Goal: Information Seeking & Learning: Check status

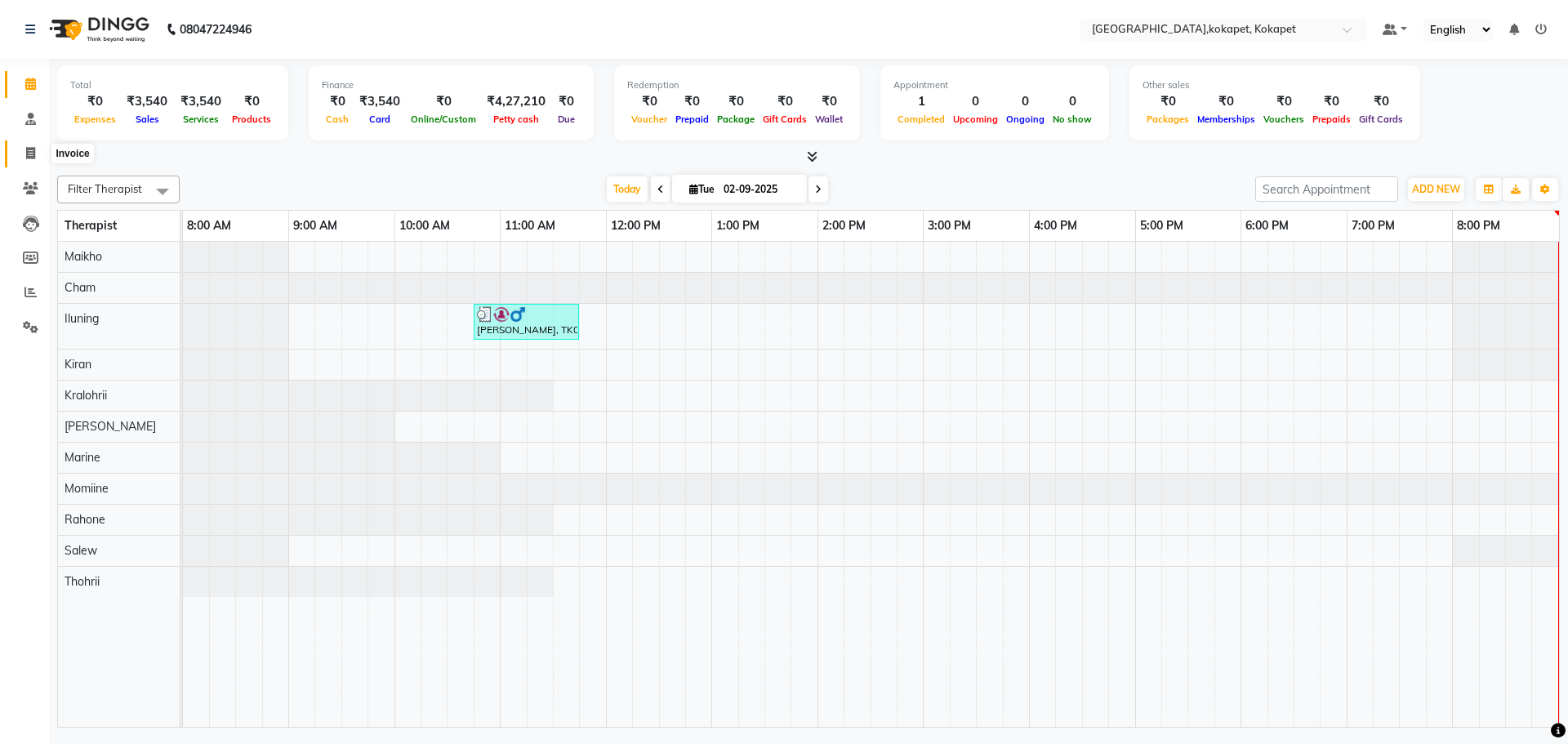
click at [35, 148] on icon at bounding box center [30, 153] width 9 height 12
select select "service"
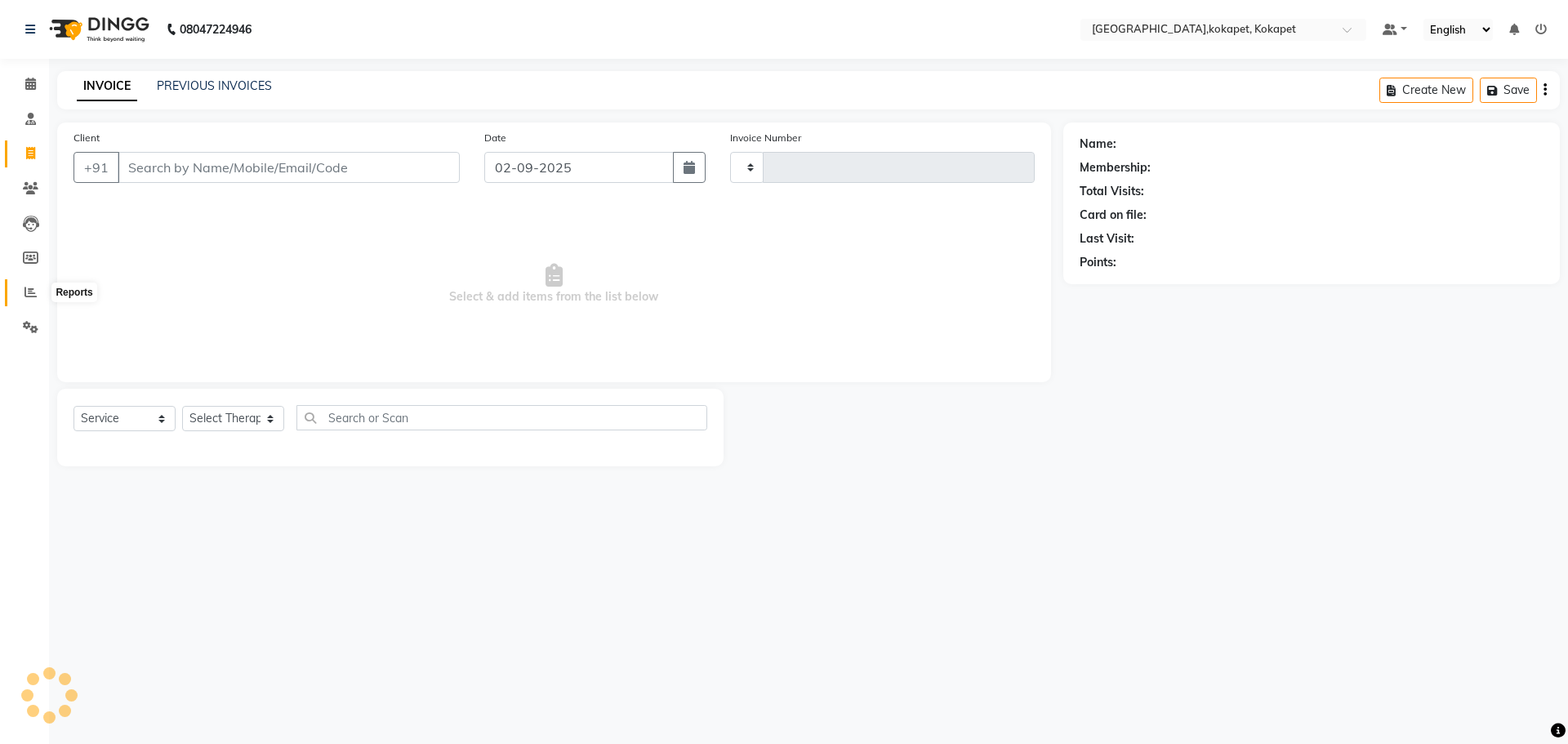
click at [22, 283] on span at bounding box center [30, 293] width 29 height 19
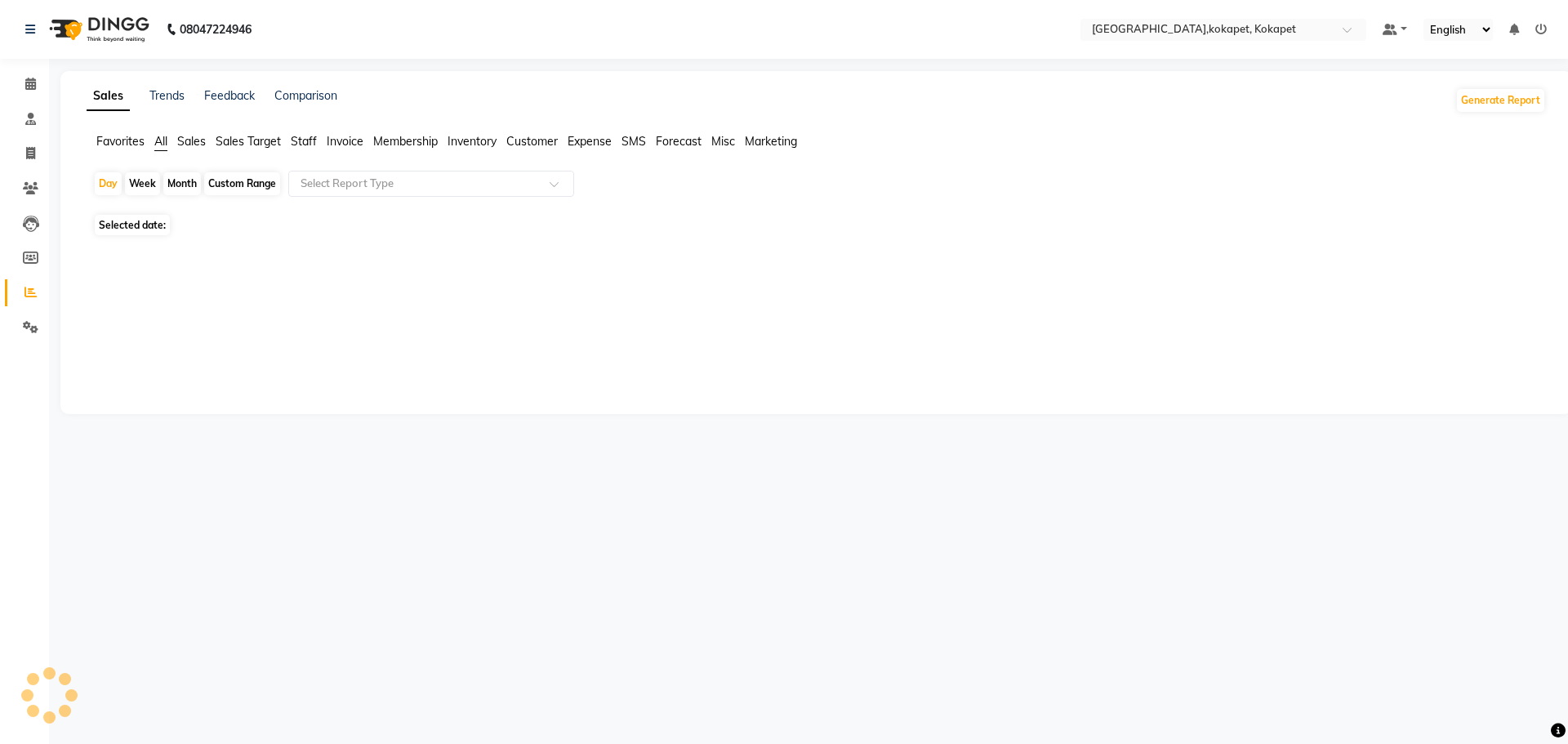
click at [193, 142] on span "Sales" at bounding box center [191, 141] width 29 height 15
click at [164, 141] on span "All" at bounding box center [161, 141] width 13 height 15
click at [136, 184] on div "Week" at bounding box center [143, 183] width 35 height 22
select select "9"
select select "2025"
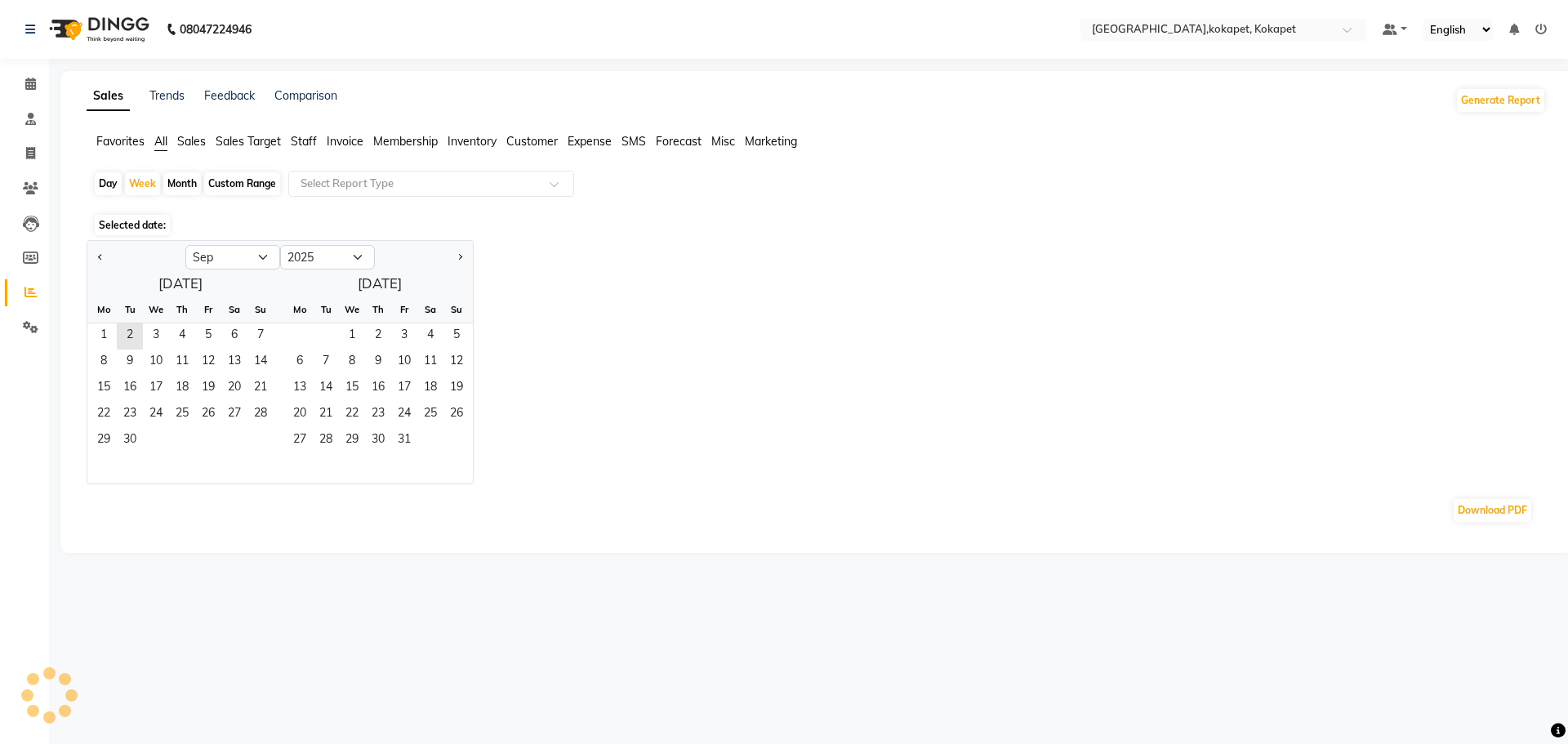
click at [114, 184] on div "Day" at bounding box center [108, 183] width 27 height 22
select select "9"
select select "2025"
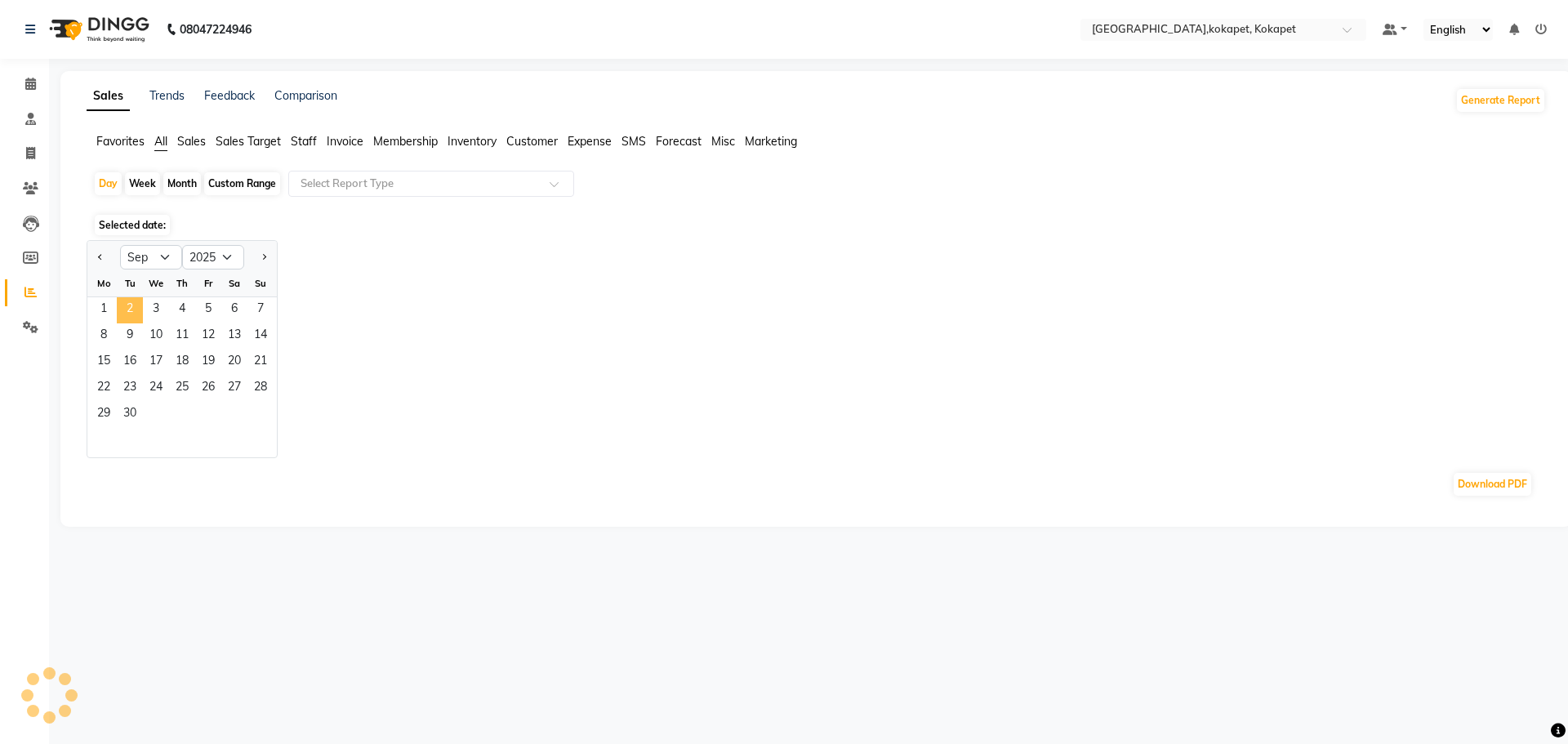
click at [131, 308] on span "2" at bounding box center [130, 310] width 26 height 26
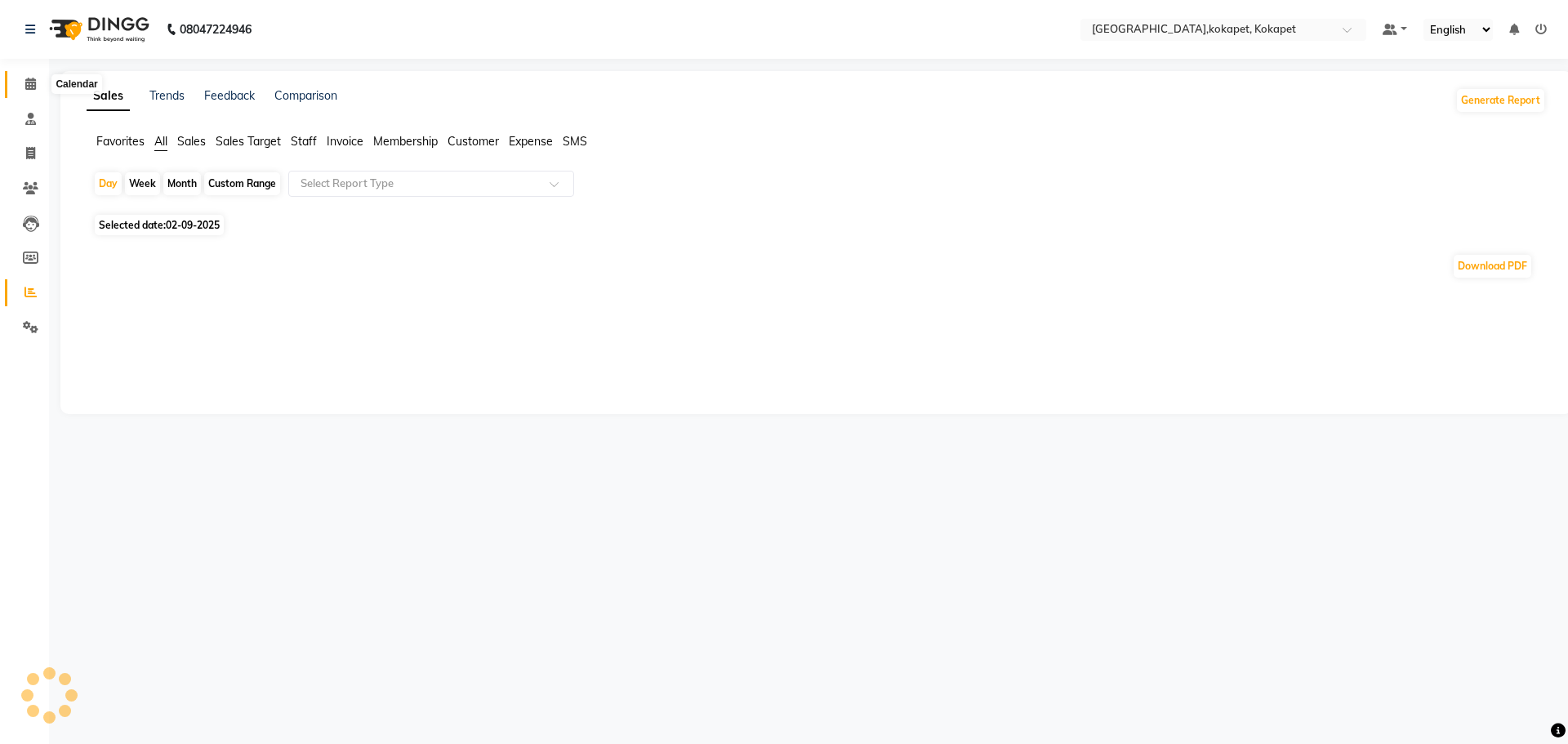
click at [35, 79] on icon at bounding box center [30, 84] width 10 height 12
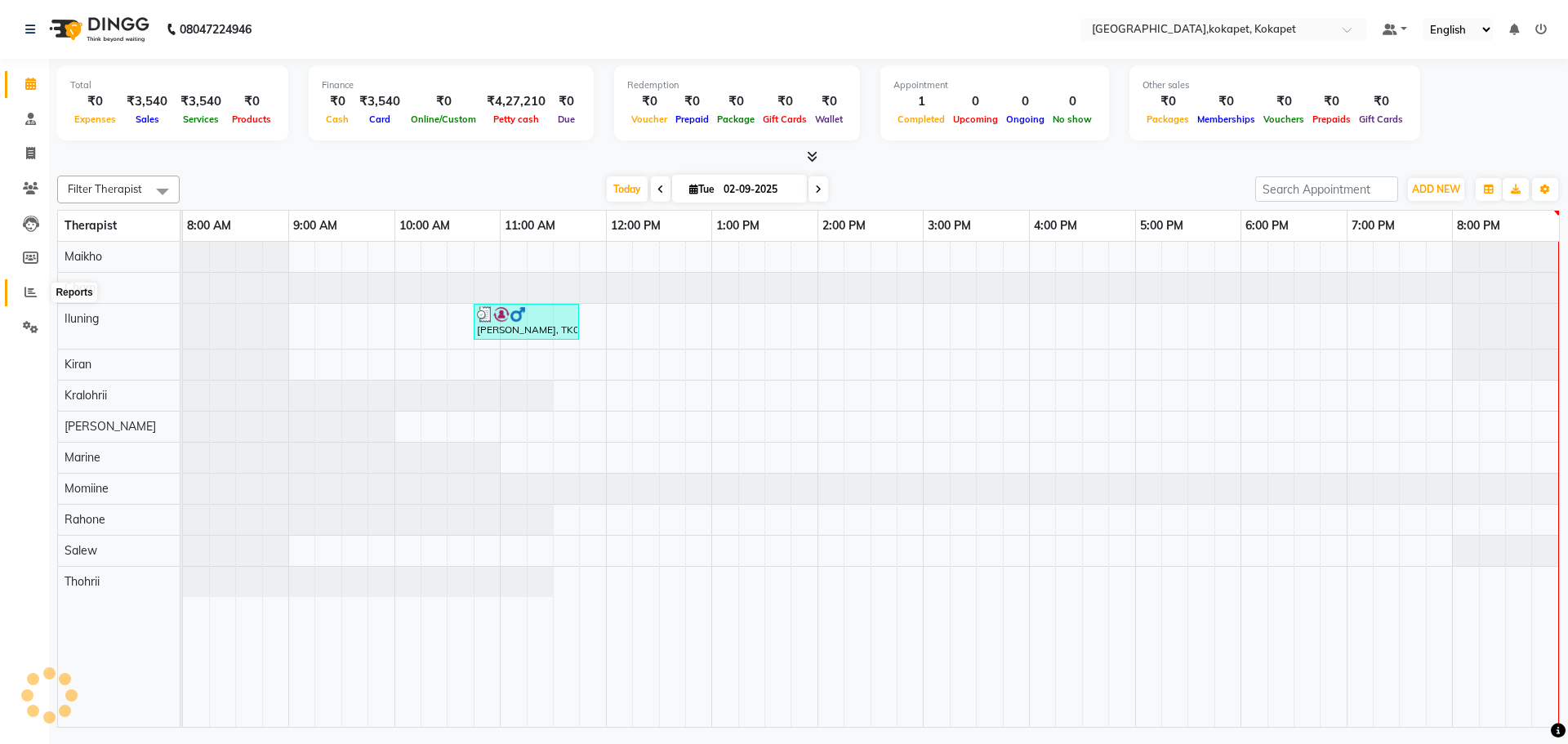
click at [31, 291] on icon at bounding box center [30, 292] width 12 height 12
